Goal: Obtain resource: Download file/media

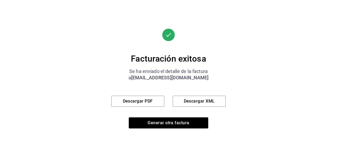
scroll to position [269, 0]
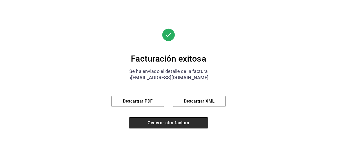
click at [166, 123] on button "Generar otra factura" at bounding box center [168, 123] width 79 height 11
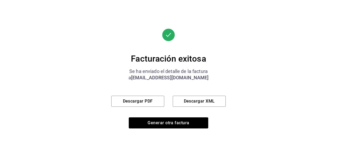
scroll to position [102, 0]
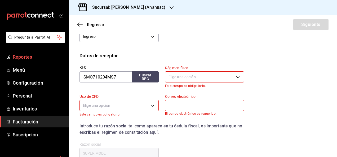
click at [38, 56] on span "Reportes" at bounding box center [39, 56] width 52 height 7
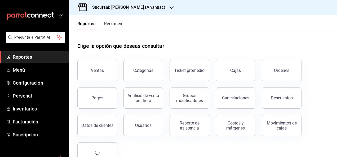
click at [137, 10] on h3 "Sucursal: [PERSON_NAME] (Anahuac)" at bounding box center [126, 7] width 77 height 6
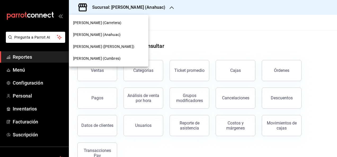
click at [110, 48] on span "[PERSON_NAME] ([PERSON_NAME])" at bounding box center [103, 47] width 61 height 6
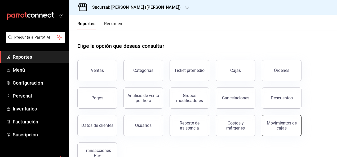
click at [278, 126] on div "Movimientos de cajas" at bounding box center [281, 126] width 33 height 10
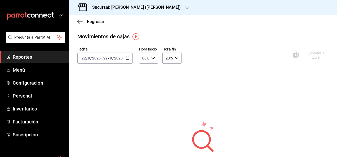
click at [136, 110] on div "Fecha [DATE] [DATE] - [DATE] [DATE] Hora inicio 00:00 Hora inicio Hora fin 23:5…" at bounding box center [202, 113] width 251 height 132
click at [93, 61] on div "[DATE] [DATE] - [DATE] [DATE]" at bounding box center [104, 58] width 55 height 11
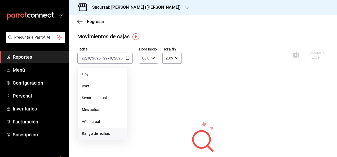
click at [92, 132] on span "Rango de fechas" at bounding box center [102, 134] width 41 height 6
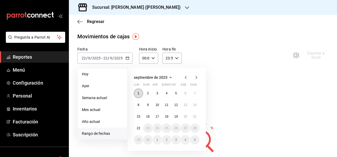
click at [138, 93] on abbr "1" at bounding box center [138, 94] width 2 height 4
click at [197, 118] on button "21" at bounding box center [194, 117] width 9 height 10
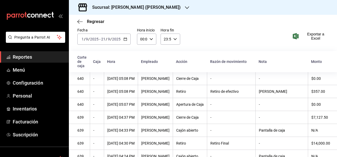
scroll to position [29, 0]
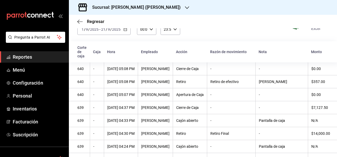
click at [311, 30] on span "Exportar a Excel" at bounding box center [311, 26] width 35 height 8
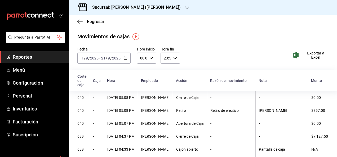
click at [151, 11] on div "Sucursal: [PERSON_NAME] ([PERSON_NAME])" at bounding box center [132, 7] width 118 height 15
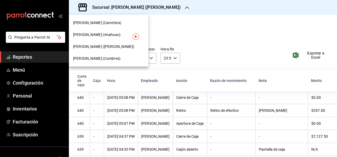
click at [112, 57] on div "[PERSON_NAME] (Cumbres)" at bounding box center [108, 59] width 71 height 6
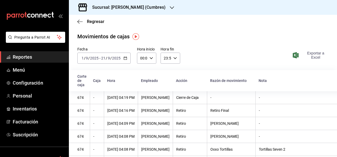
click at [310, 56] on span "Exportar a Excel" at bounding box center [311, 55] width 35 height 8
click at [140, 7] on h3 "Sucursal: [PERSON_NAME] (Cumbres)" at bounding box center [127, 7] width 78 height 6
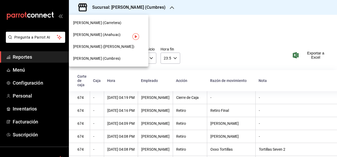
click at [119, 36] on div "[PERSON_NAME] (Anahuac)" at bounding box center [108, 35] width 71 height 6
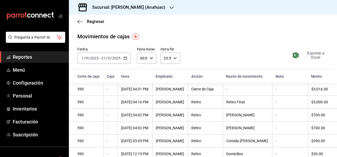
click at [310, 57] on span "Exportar a Excel" at bounding box center [311, 55] width 35 height 8
click at [133, 7] on h3 "Sucursal: [PERSON_NAME] (Anahuac)" at bounding box center [126, 7] width 77 height 6
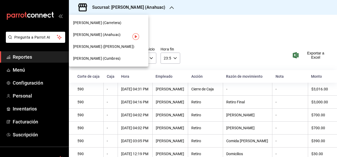
click at [119, 24] on div "[PERSON_NAME] (Carretera)" at bounding box center [108, 23] width 71 height 6
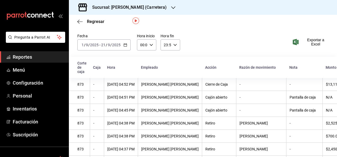
scroll to position [11, 0]
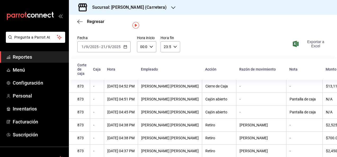
click at [310, 44] on span "Exportar a Excel" at bounding box center [311, 44] width 35 height 8
